Goal: Contribute content: Add original content to the website for others to see

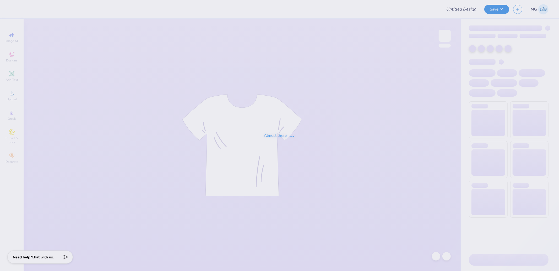
type input "[PERSON_NAME] 2026 Merch"
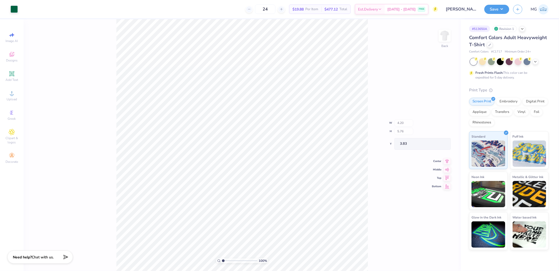
type input "6.56"
type input "3.03"
click at [20, 95] on div "Upload" at bounding box center [12, 95] width 18 height 15
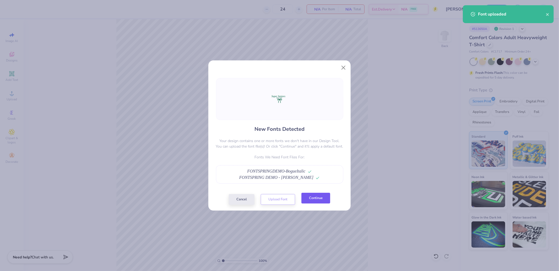
click at [315, 197] on button "Continue" at bounding box center [315, 197] width 29 height 11
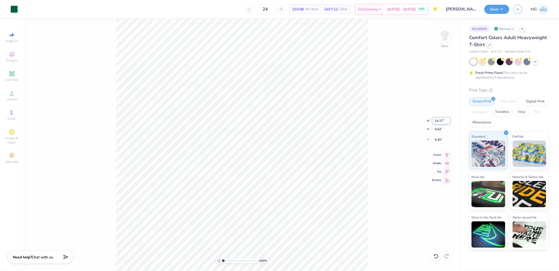
click at [442, 121] on input "14.17" at bounding box center [441, 120] width 19 height 7
type input "5.00"
type input "2.34"
type input "11.34"
click at [440, 121] on input "5.00" at bounding box center [441, 120] width 19 height 7
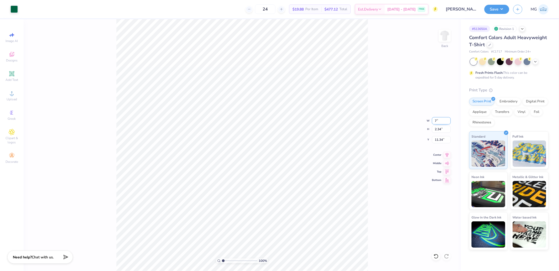
type input "7.00"
type input "3.27"
type input "10.87"
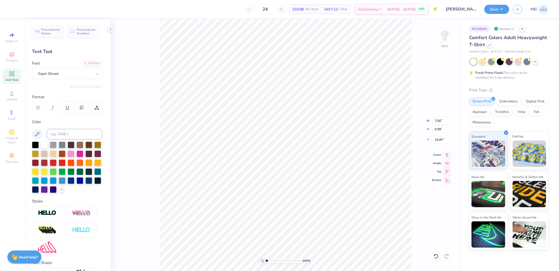
click at [58, 71] on div "Super Dream" at bounding box center [64, 73] width 55 height 8
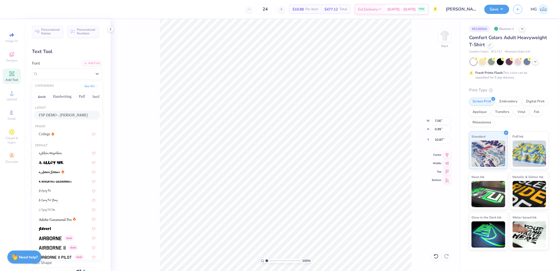
click at [56, 112] on span "FSP DEMO - [PERSON_NAME]" at bounding box center [63, 115] width 49 height 6
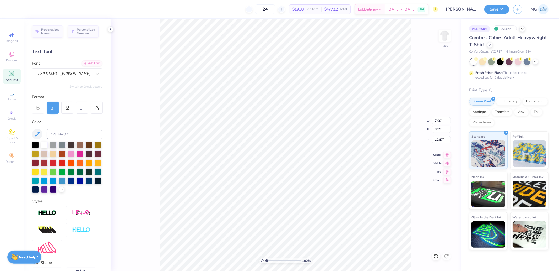
type input "6.79"
type input "0.95"
click at [59, 75] on div "Super Dream" at bounding box center [64, 73] width 55 height 8
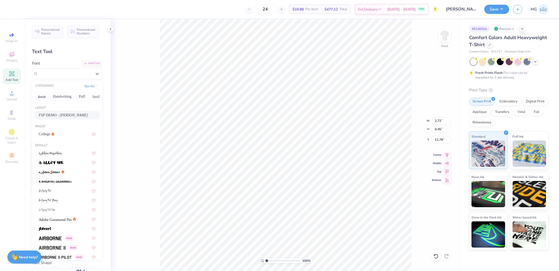
click at [58, 115] on span "FSP DEMO - [PERSON_NAME]" at bounding box center [63, 115] width 49 height 6
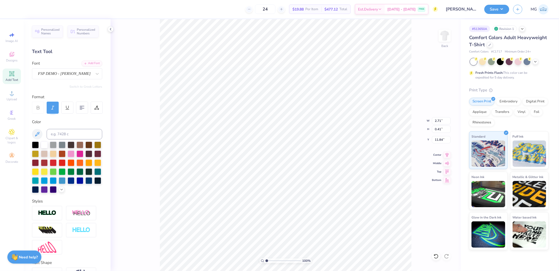
type input "2.71"
type input "0.41"
type input "11.84"
click at [446, 155] on icon at bounding box center [447, 154] width 7 height 6
type input "6.79"
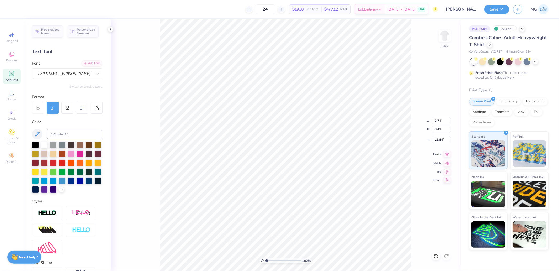
type input "0.95"
type input "10.87"
click at [446, 154] on icon at bounding box center [447, 154] width 7 height 6
click at [447, 154] on icon at bounding box center [447, 154] width 3 height 4
type input "6.79"
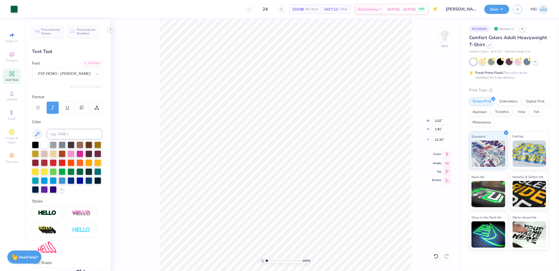
type input "3.28"
type input "10.87"
click at [440, 120] on input "6.79" at bounding box center [441, 120] width 19 height 7
type input "7.00"
type input "3.38"
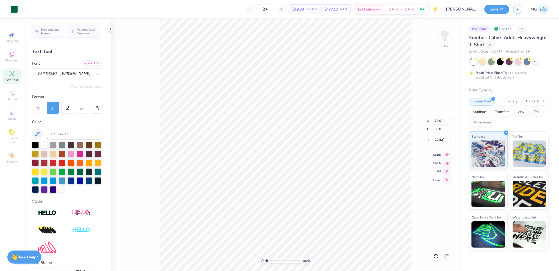
click at [447, 172] on icon at bounding box center [447, 170] width 7 height 6
click at [445, 140] on input "0.50" at bounding box center [441, 139] width 19 height 7
type input "3.00"
type input "4.65"
click at [493, 6] on button "Save" at bounding box center [496, 8] width 25 height 9
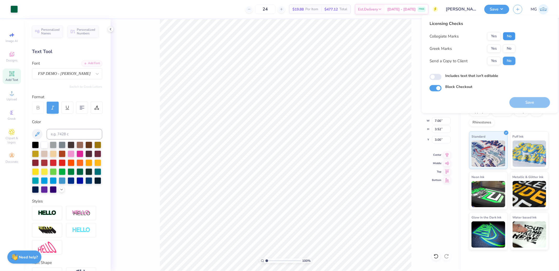
drag, startPoint x: 511, startPoint y: 37, endPoint x: 511, endPoint y: 42, distance: 5.5
click at [511, 37] on button "No" at bounding box center [509, 36] width 13 height 8
drag, startPoint x: 511, startPoint y: 42, endPoint x: 511, endPoint y: 68, distance: 25.2
click at [511, 45] on button "No" at bounding box center [509, 48] width 13 height 8
click at [523, 96] on div "Save" at bounding box center [530, 99] width 41 height 17
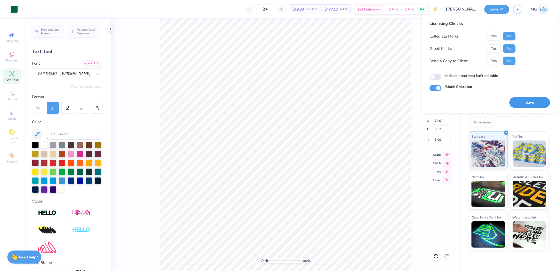
click at [521, 101] on button "Save" at bounding box center [530, 102] width 41 height 11
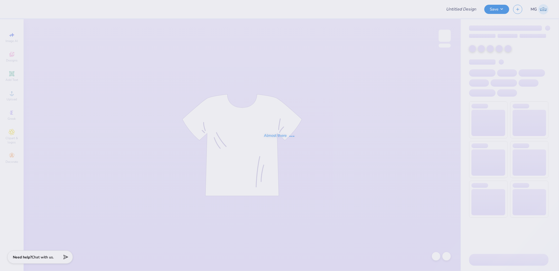
type input "Ksig Fall25' rush poster"
